Goal: Task Accomplishment & Management: Manage account settings

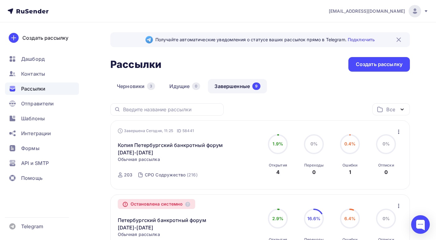
scroll to position [497, 0]
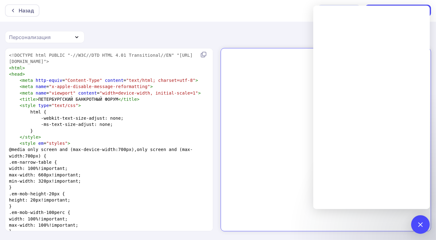
scroll to position [4758, 0]
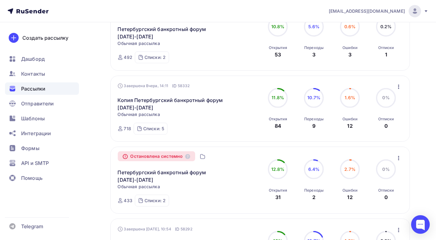
scroll to position [110, 0]
